Goal: Find specific page/section: Find specific page/section

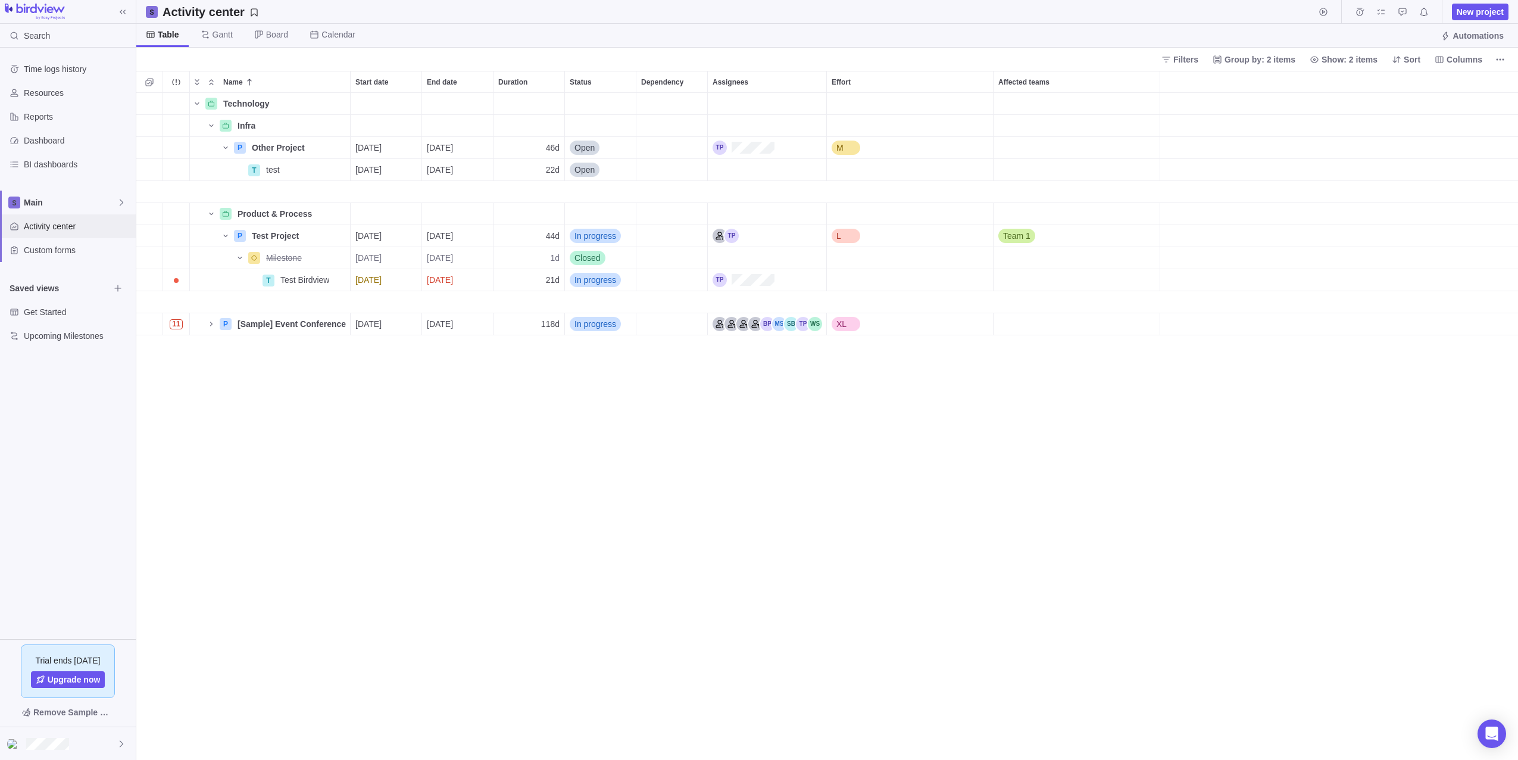
scroll to position [658, 1373]
click at [407, 605] on div "Technology Details Infra Details P Other Project Details [DATE] [DATE] 46d Open…" at bounding box center [827, 426] width 1382 height 667
click at [54, 204] on span "Main" at bounding box center [70, 203] width 93 height 12
click at [58, 229] on span "Main" at bounding box center [68, 230] width 73 height 12
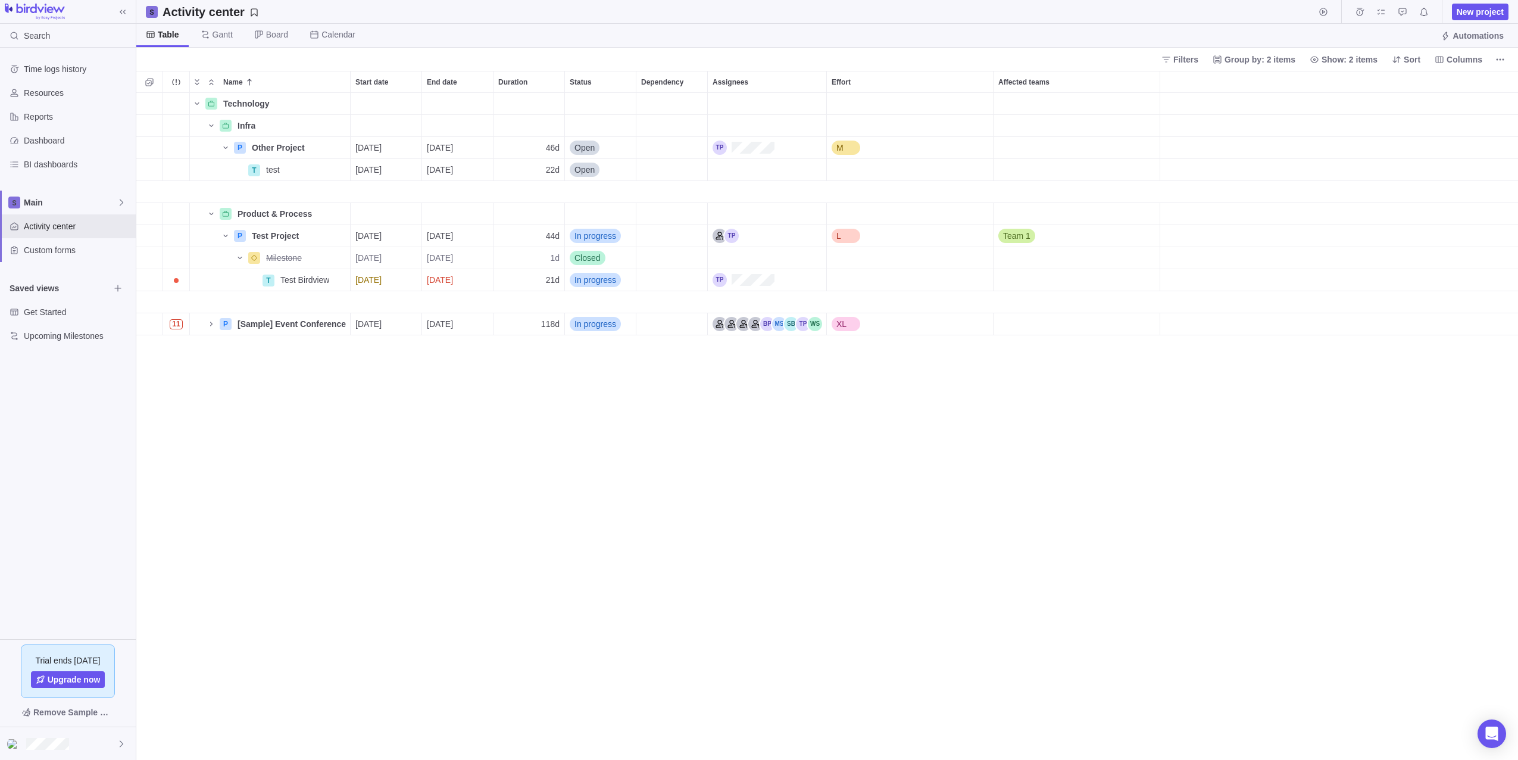
click at [255, 389] on div "Technology Details Infra Details P Other Project Details [DATE] [DATE] 46d Open…" at bounding box center [827, 426] width 1382 height 667
click at [237, 260] on icon "Name" at bounding box center [240, 258] width 10 height 10
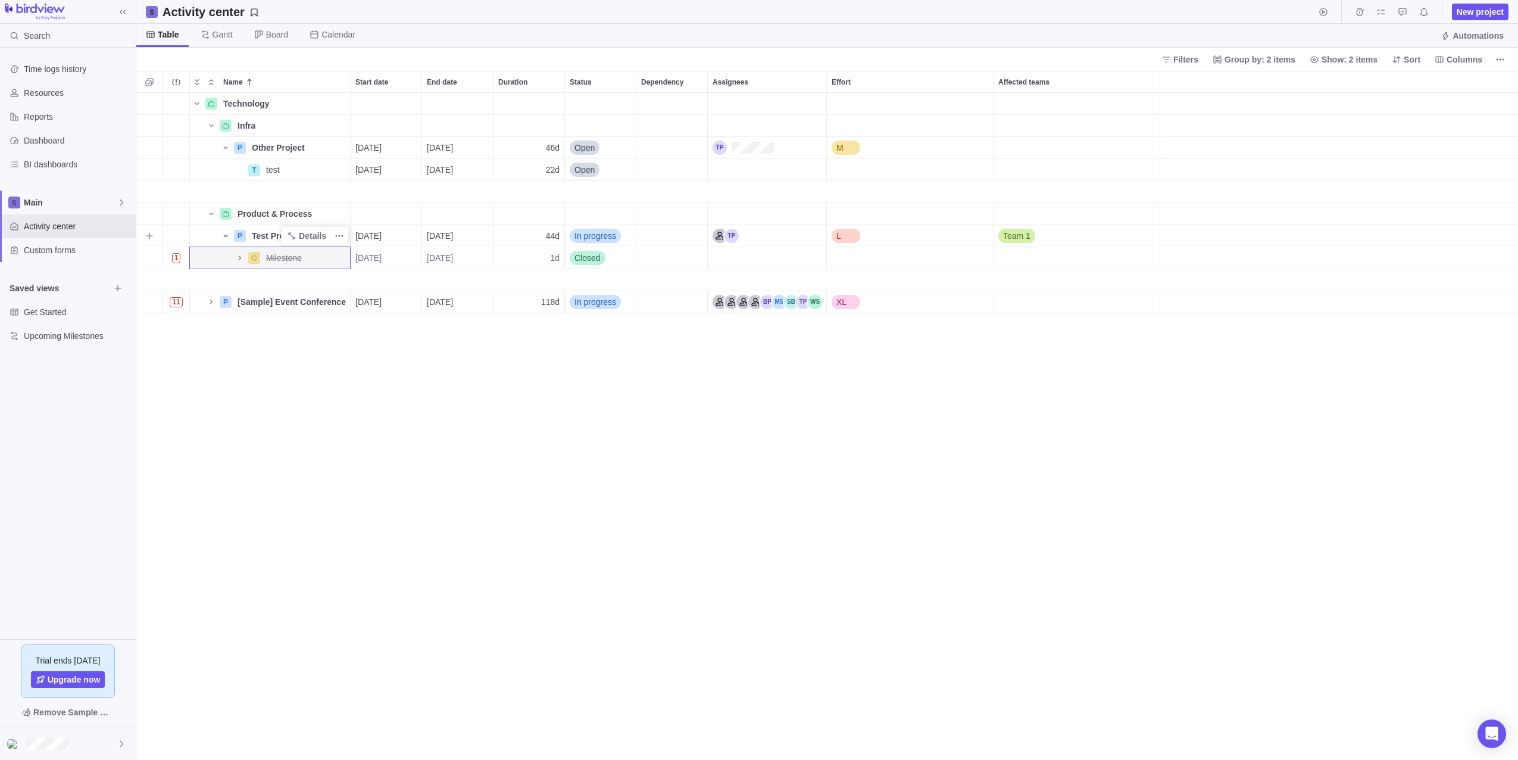
click at [226, 239] on icon "Name" at bounding box center [226, 236] width 10 height 10
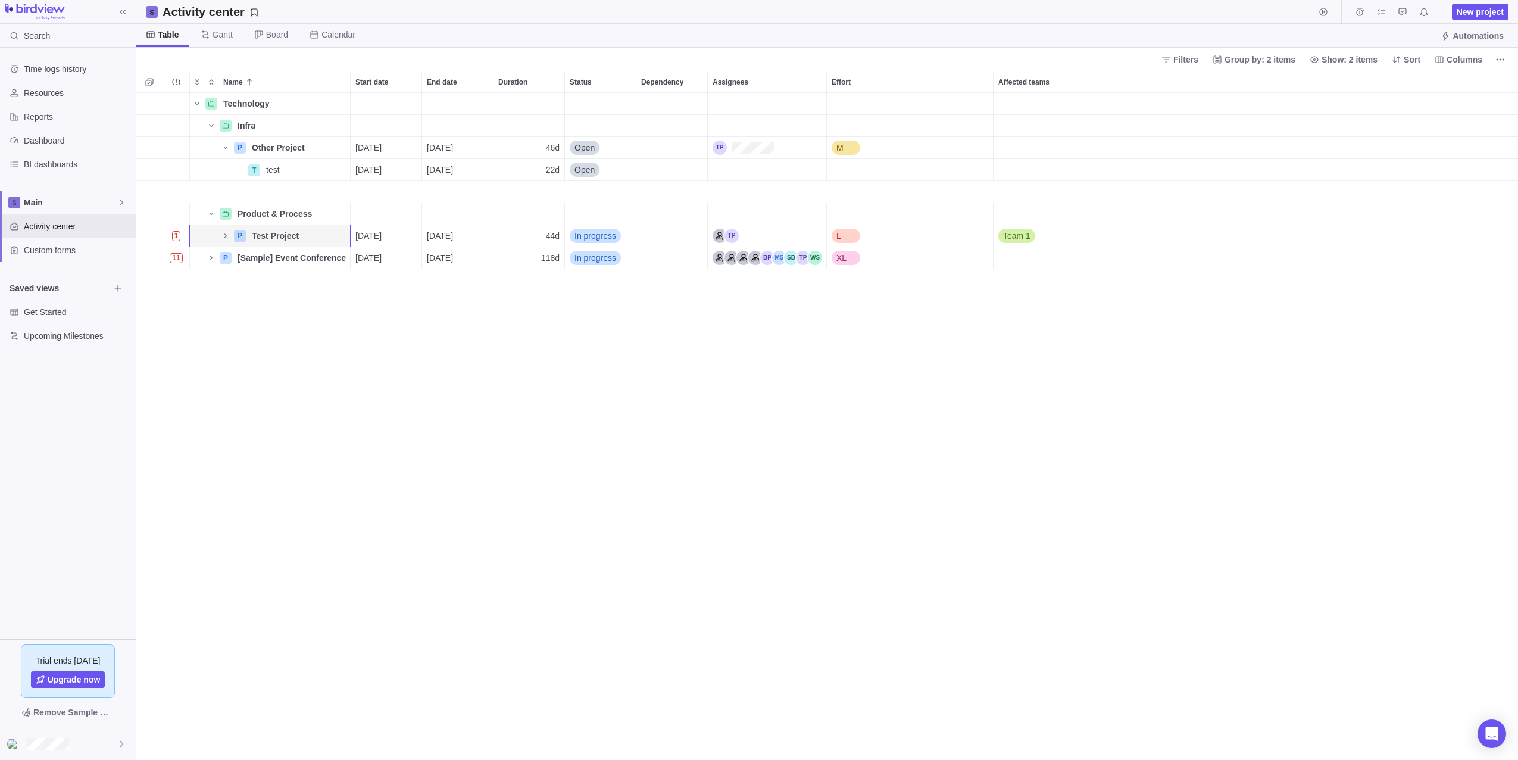
click at [278, 500] on div "Technology Details Infra Details P Other Project Details [DATE] [DATE] 46d Open…" at bounding box center [827, 426] width 1382 height 667
click at [225, 150] on icon "Name" at bounding box center [226, 148] width 10 height 10
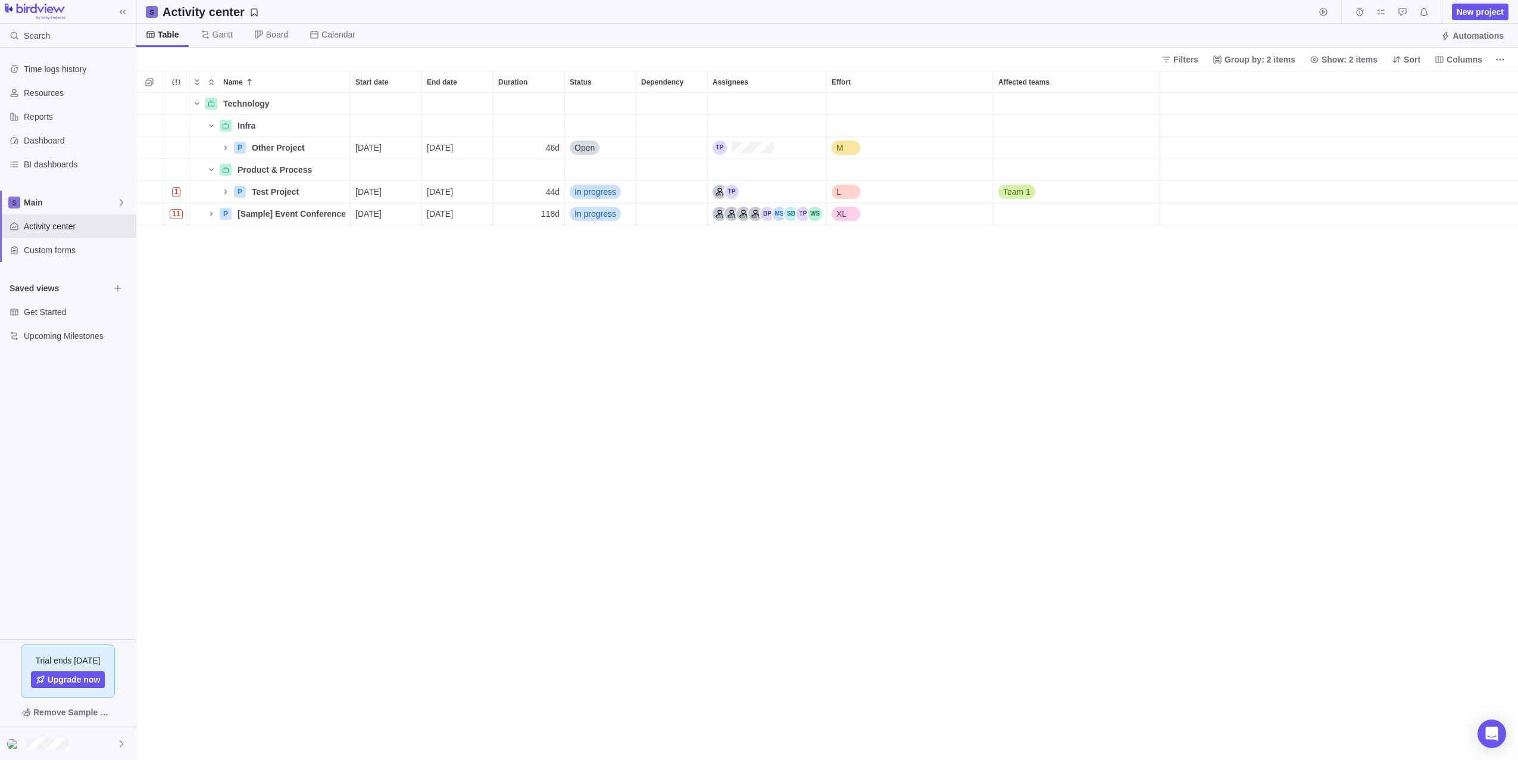
click at [282, 363] on div "Technology Details Infra Details P Other Project Details [DATE] [DATE] 46d Open…" at bounding box center [827, 426] width 1382 height 667
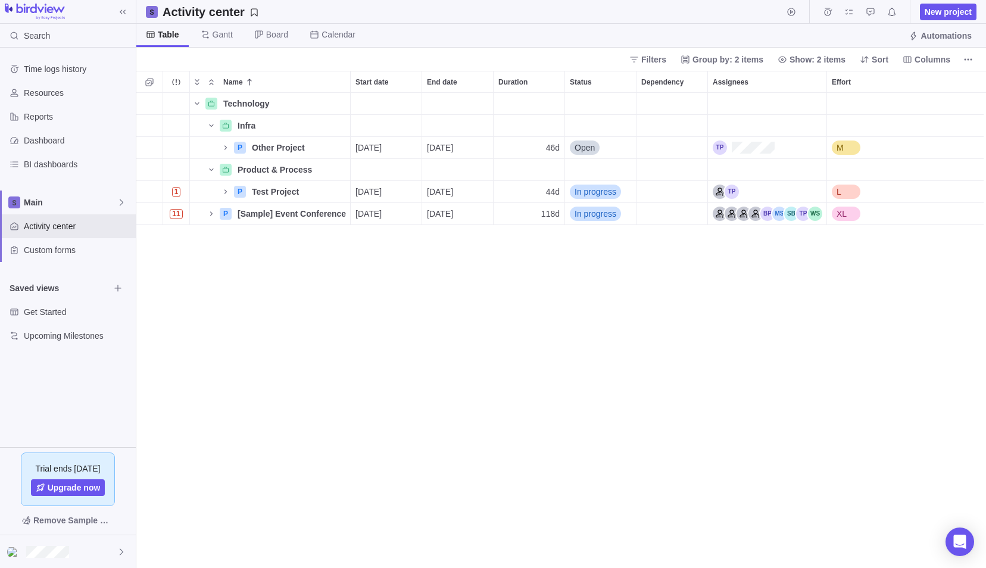
scroll to position [466, 841]
